Goal: Task Accomplishment & Management: Use online tool/utility

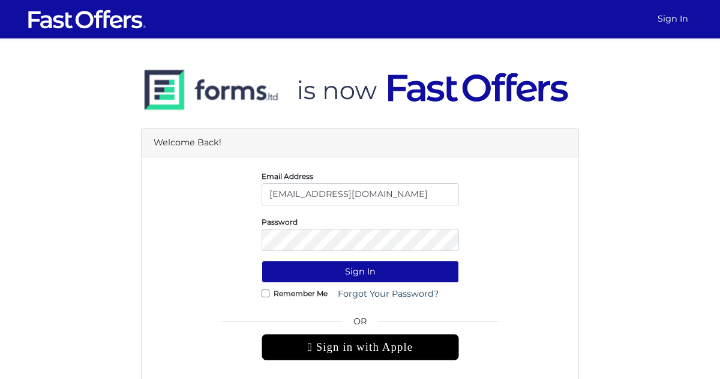
click at [349, 189] on input "bahar@property.ca" at bounding box center [360, 194] width 197 height 22
type input "baharrealtor@gmail.com"
click at [352, 274] on button "Sign In" at bounding box center [360, 271] width 197 height 22
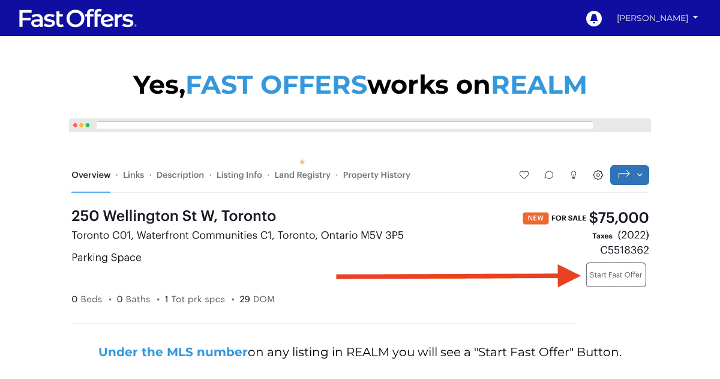
click at [663, 15] on link "[PERSON_NAME]" at bounding box center [657, 18] width 89 height 21
click at [435, 130] on img at bounding box center [360, 223] width 588 height 216
click at [660, 26] on link "[PERSON_NAME]" at bounding box center [657, 18] width 89 height 21
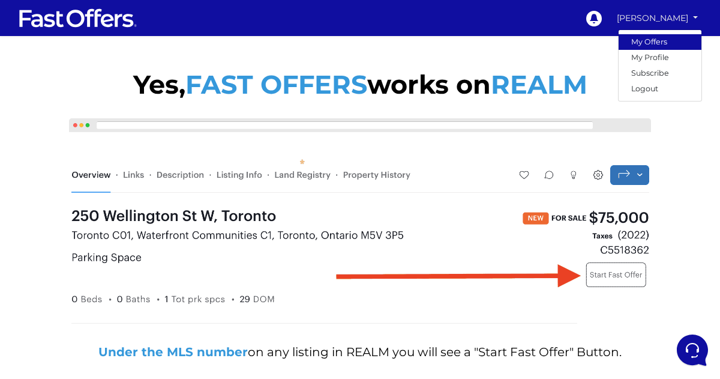
click at [664, 44] on link "My Offers" at bounding box center [660, 42] width 83 height 16
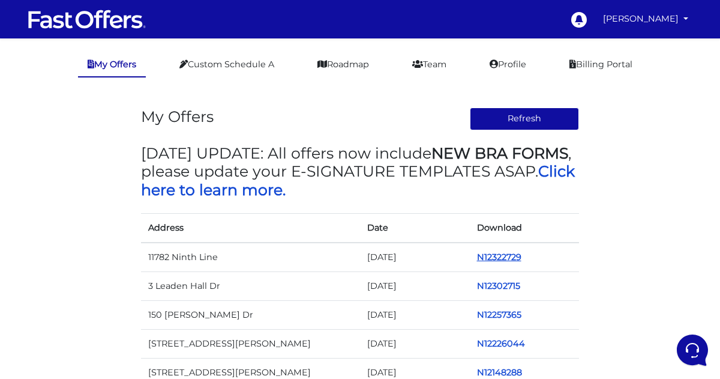
click at [514, 255] on link "N12322729" at bounding box center [499, 256] width 44 height 11
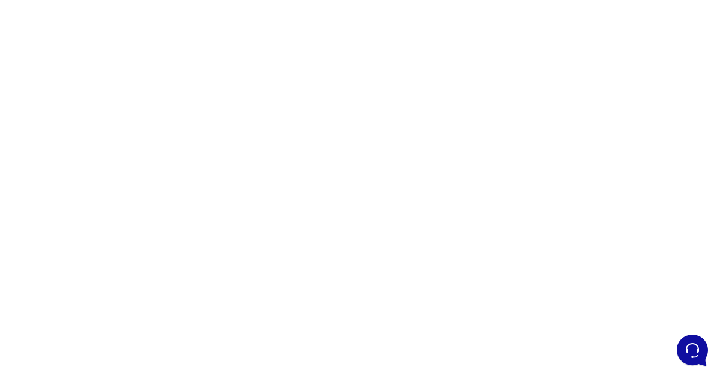
scroll to position [106, 0]
